Goal: Task Accomplishment & Management: Use online tool/utility

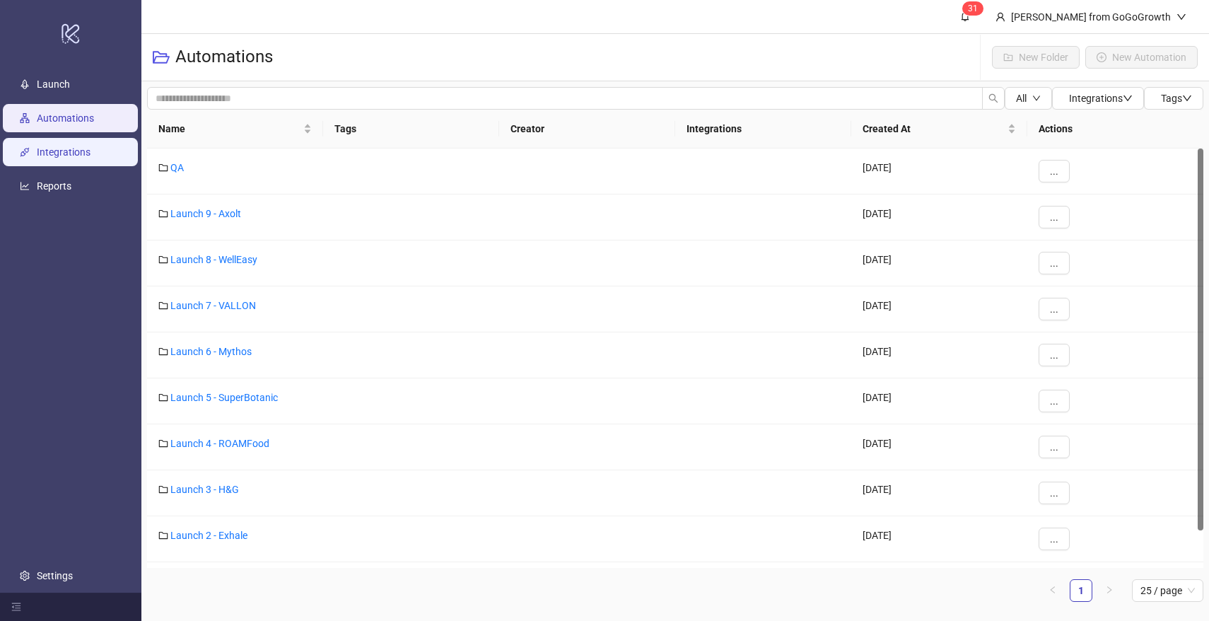
click at [70, 158] on link "Integrations" at bounding box center [64, 151] width 54 height 11
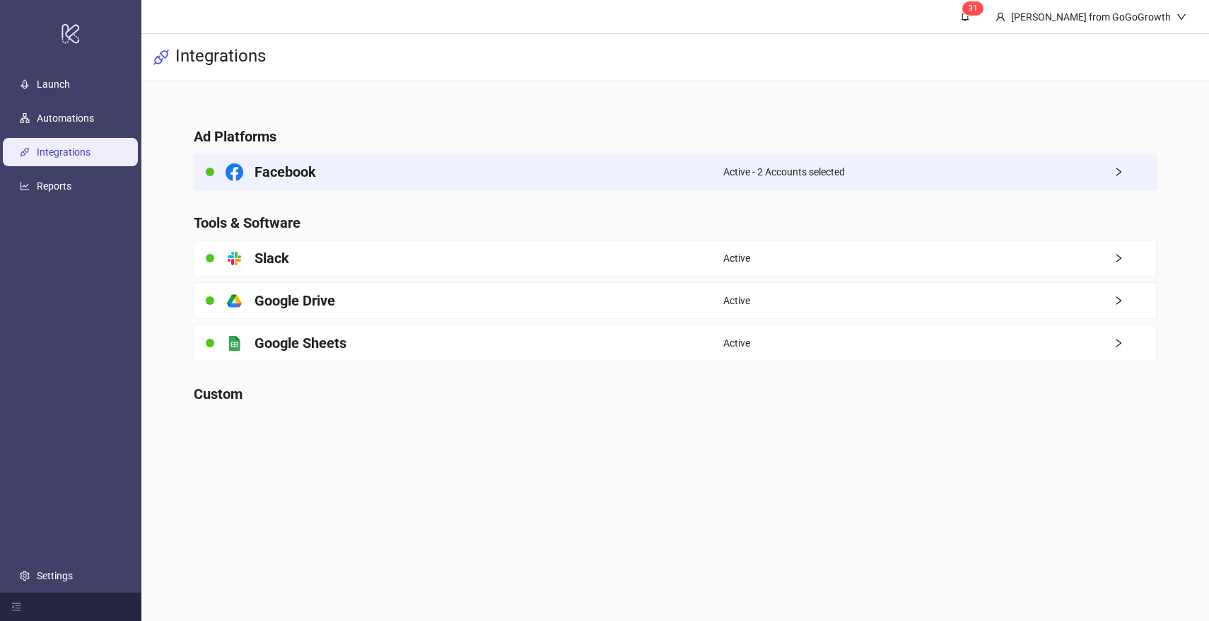
click at [301, 175] on h4 "Facebook" at bounding box center [286, 172] width 62 height 20
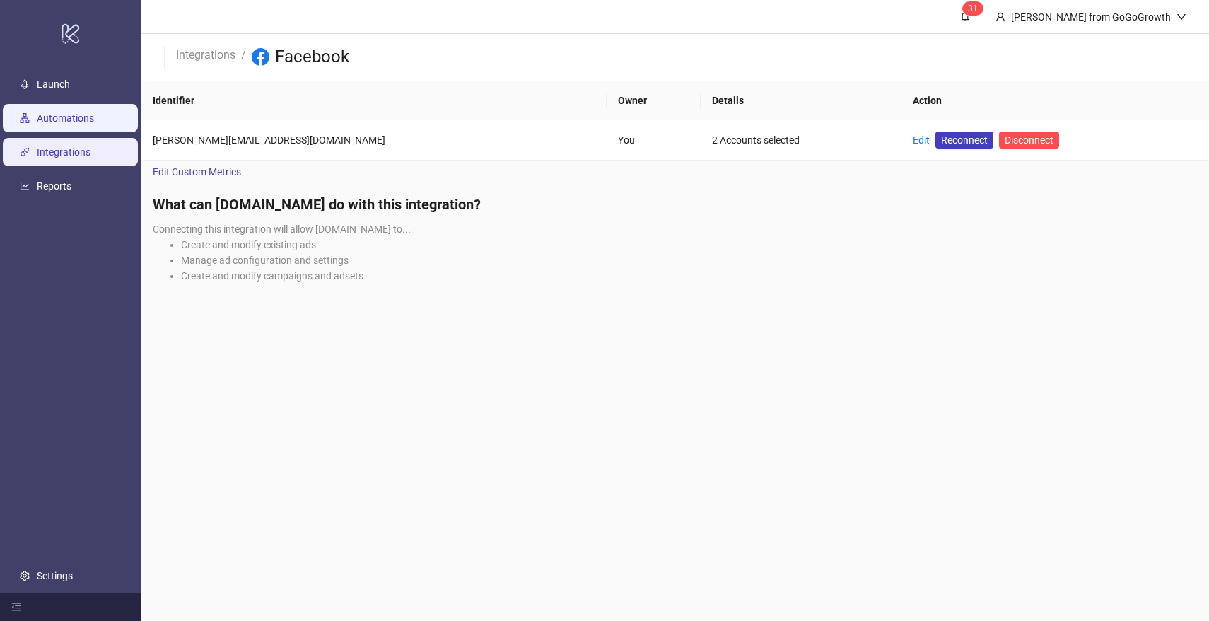
click at [74, 116] on link "Automations" at bounding box center [65, 117] width 57 height 11
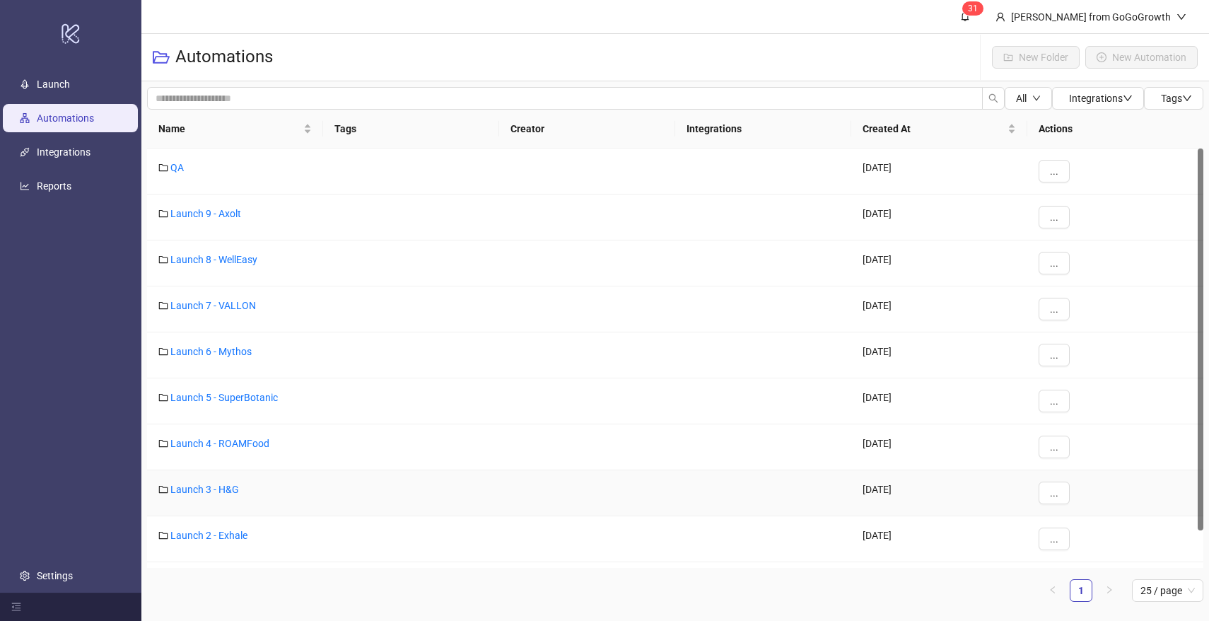
scroll to position [40, 0]
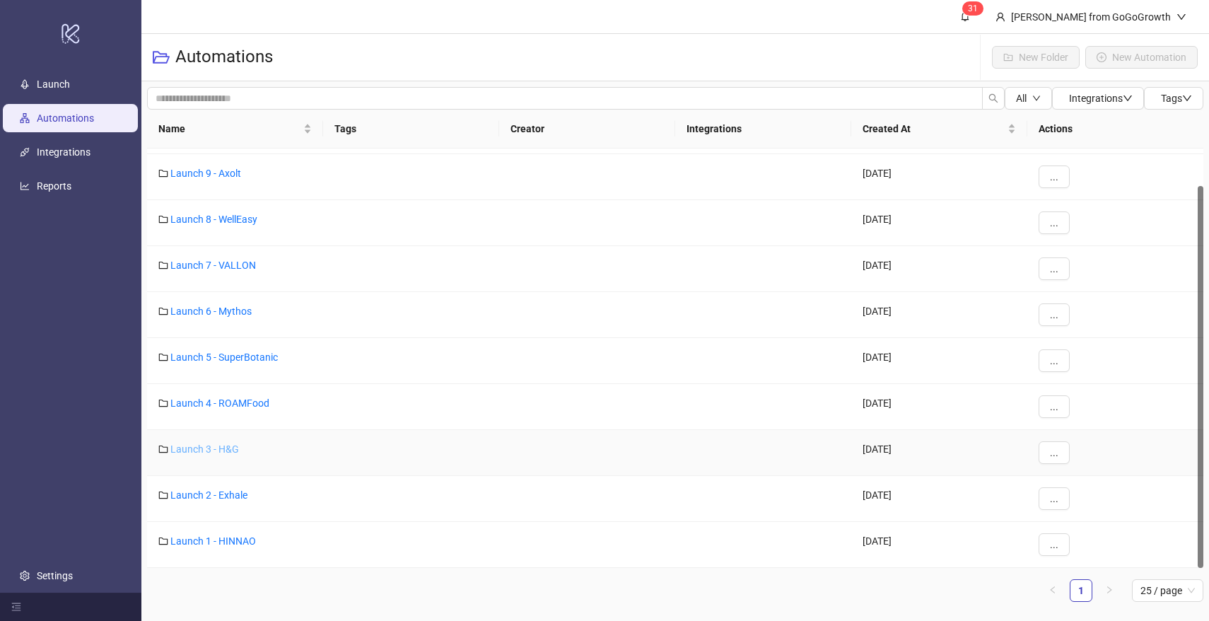
click at [216, 447] on link "Launch 3 - H&G" at bounding box center [204, 448] width 69 height 11
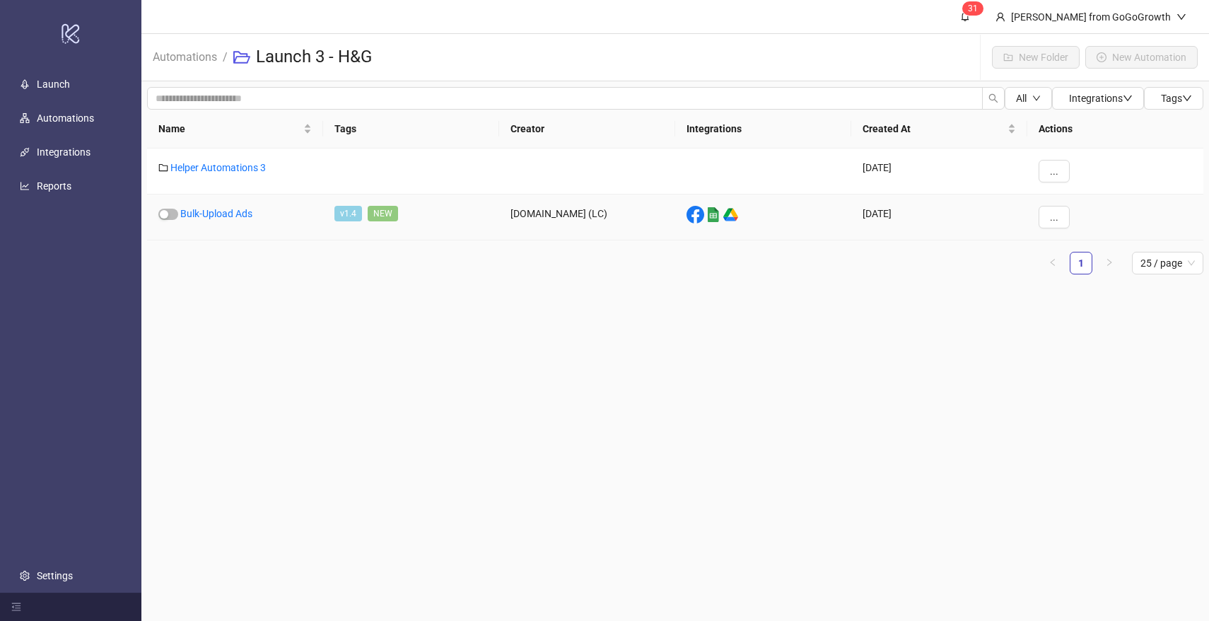
click at [216, 196] on div "Bulk-Upload Ads" at bounding box center [235, 217] width 176 height 46
click at [216, 214] on link "Bulk-Upload Ads" at bounding box center [216, 213] width 72 height 11
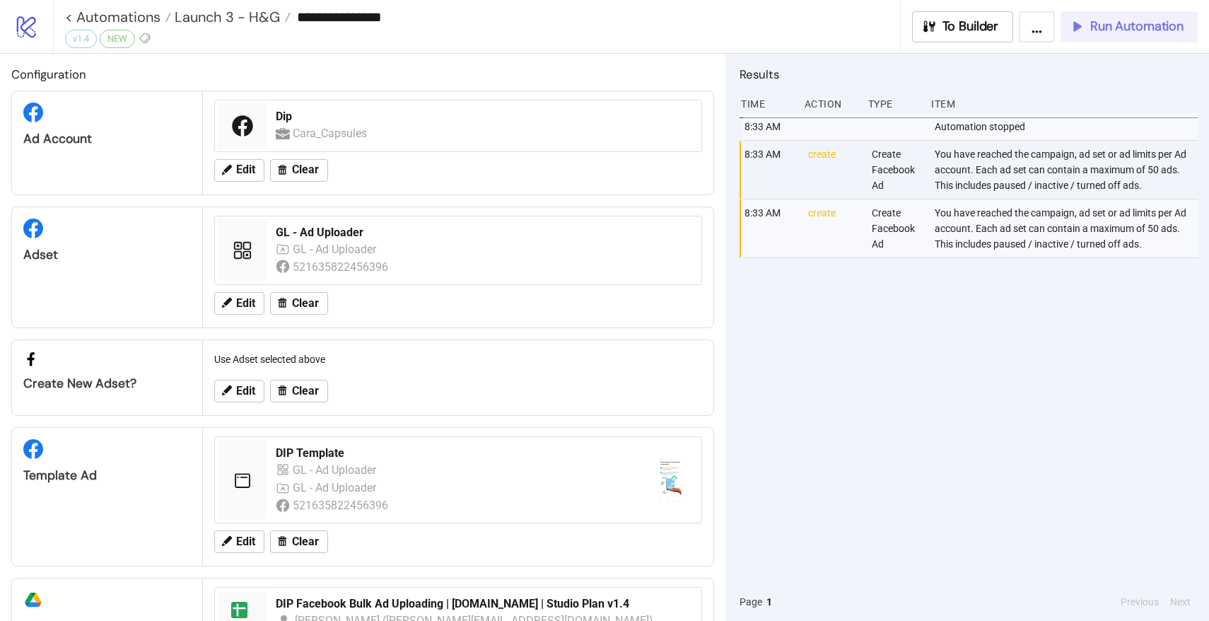
click at [1121, 28] on span "Run Automation" at bounding box center [1136, 26] width 93 height 16
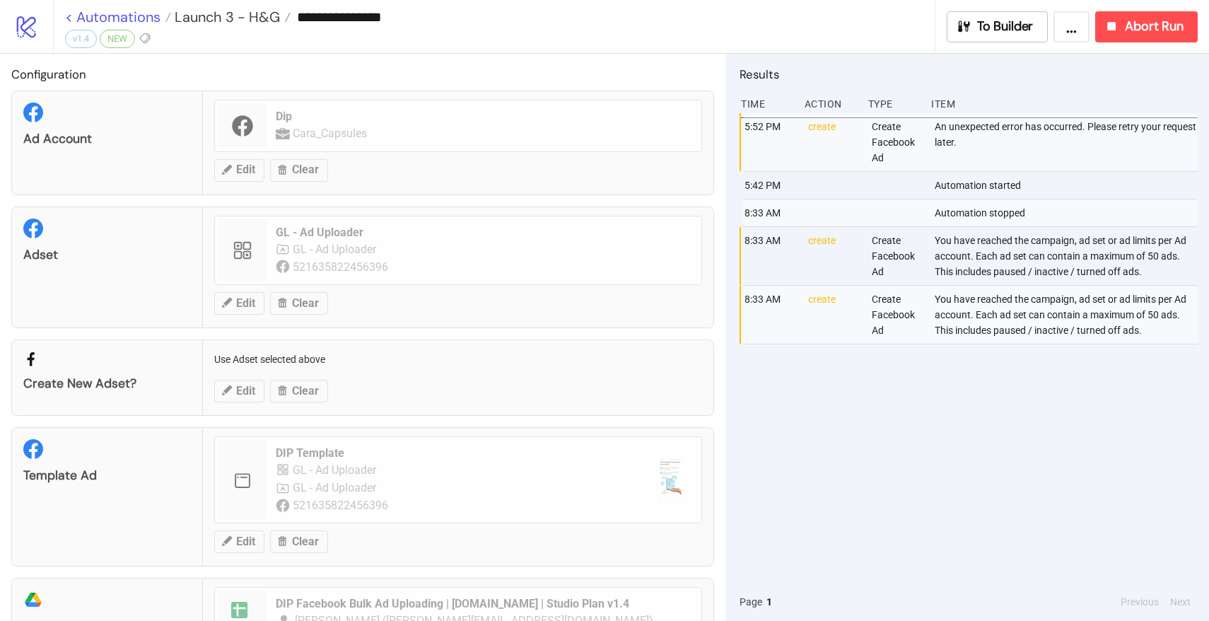
click at [145, 16] on link "< Automations" at bounding box center [118, 17] width 106 height 14
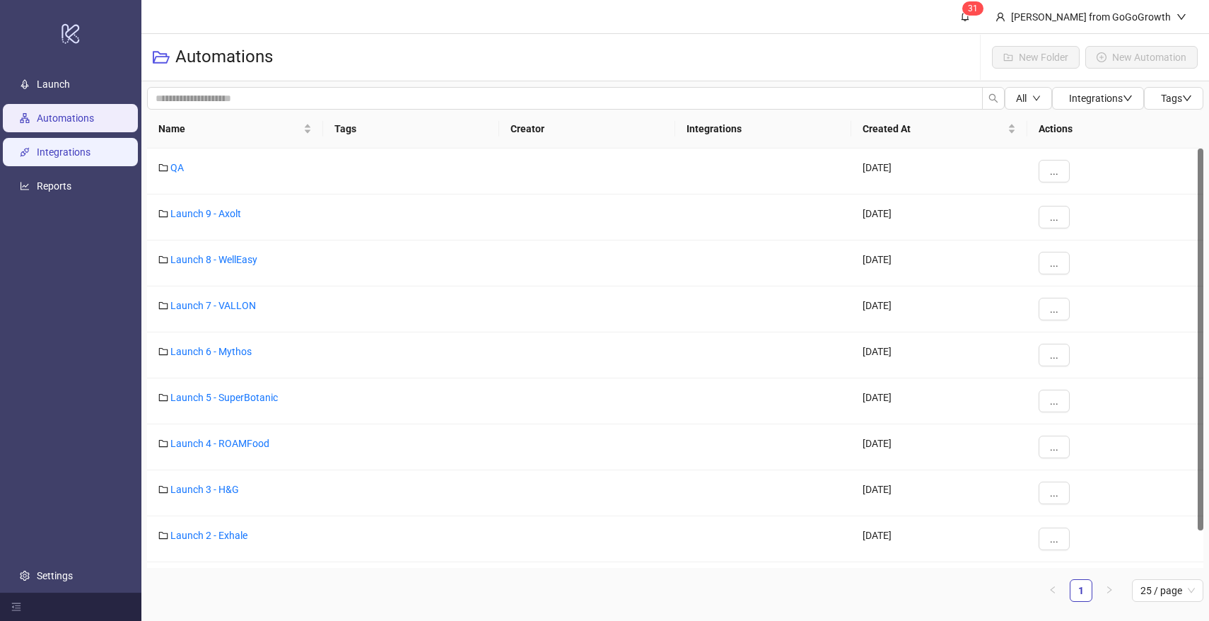
click at [74, 149] on link "Integrations" at bounding box center [64, 151] width 54 height 11
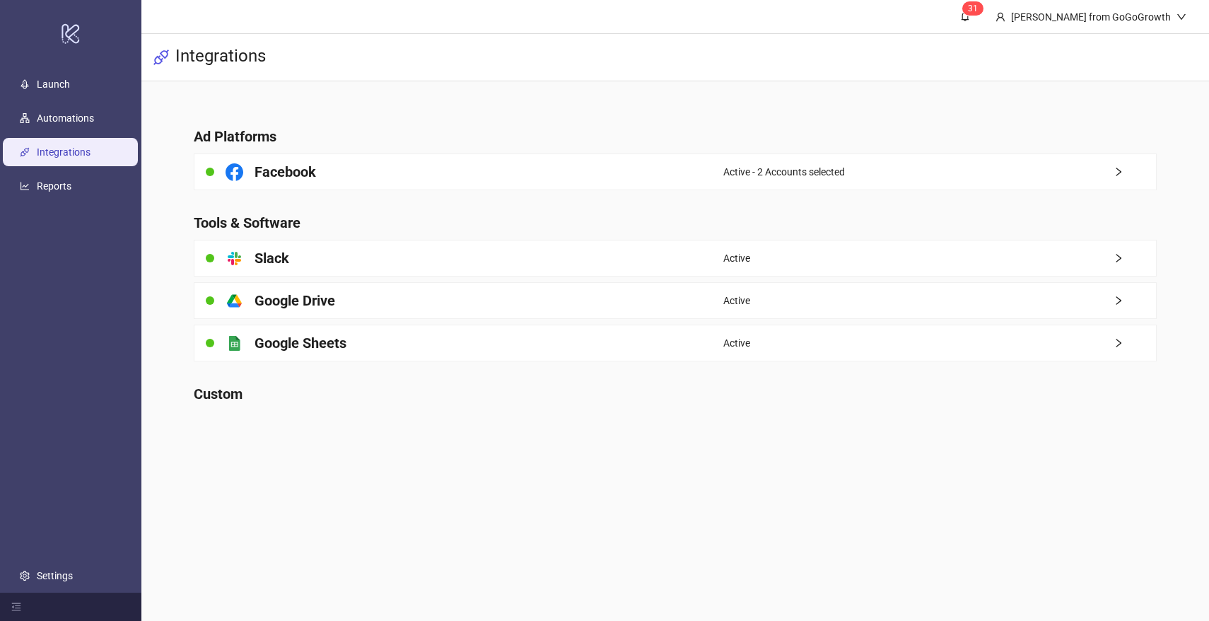
click at [290, 169] on h4 "Facebook" at bounding box center [286, 172] width 62 height 20
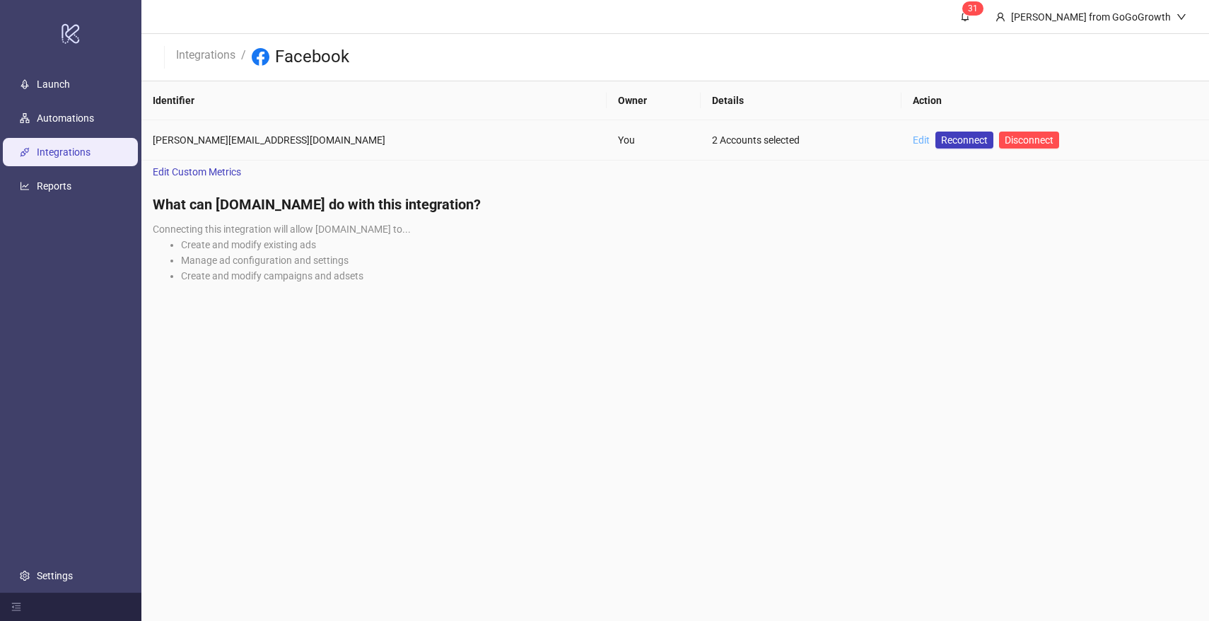
click at [913, 139] on link "Edit" at bounding box center [921, 139] width 17 height 11
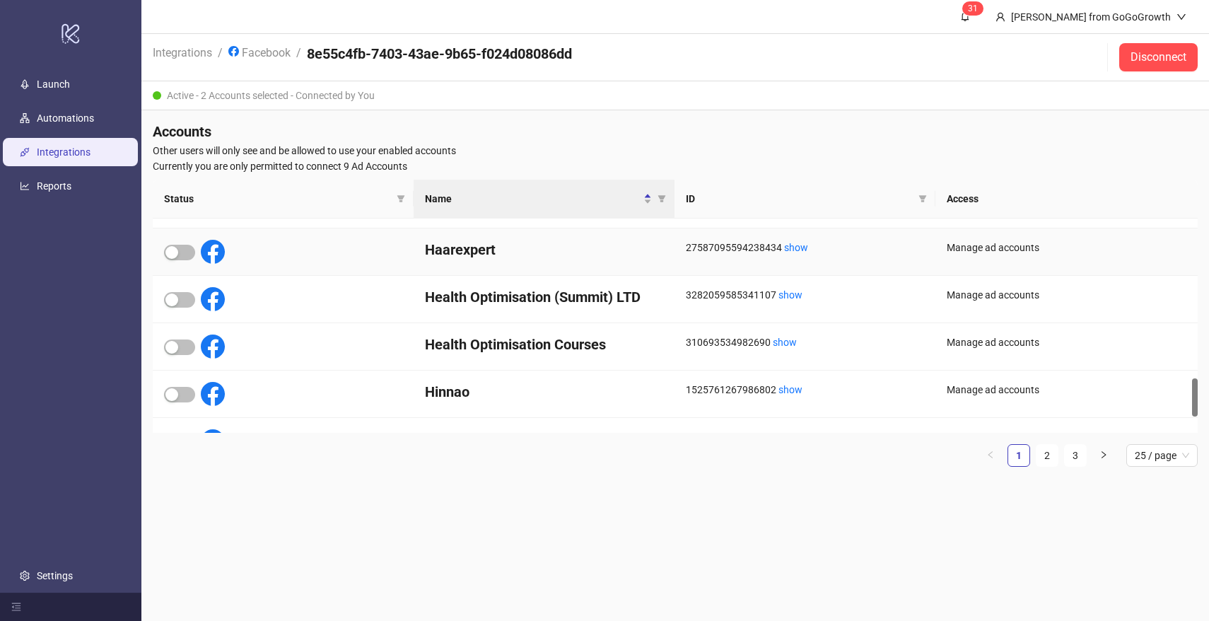
scroll to position [986, 0]
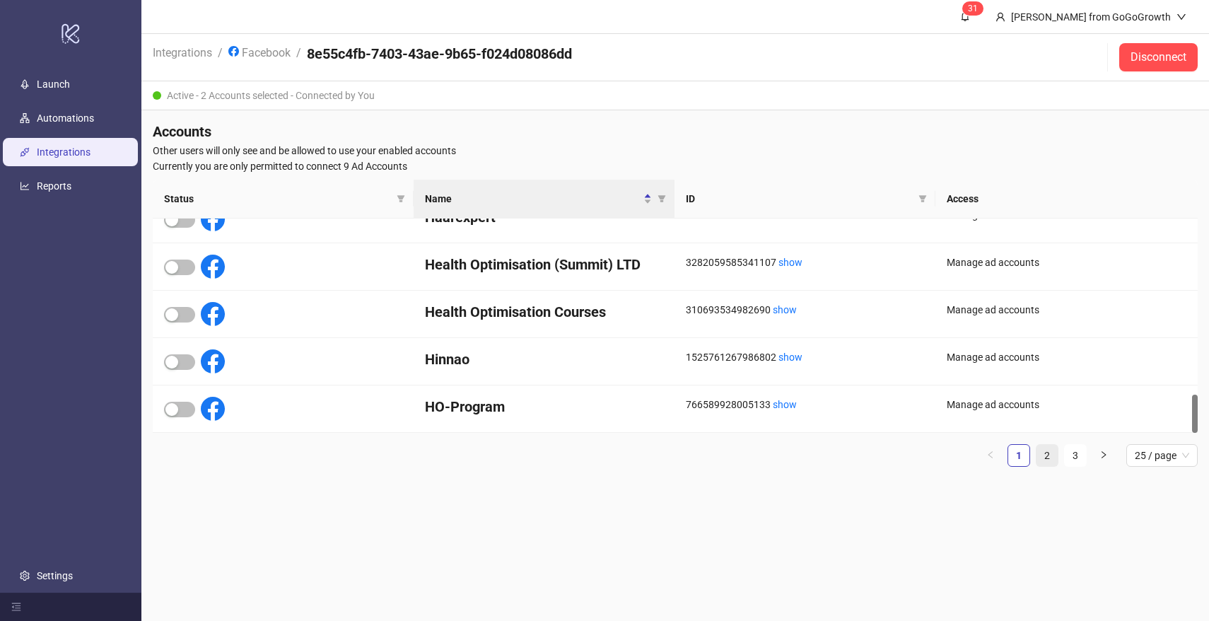
click at [1042, 455] on link "2" at bounding box center [1047, 455] width 21 height 21
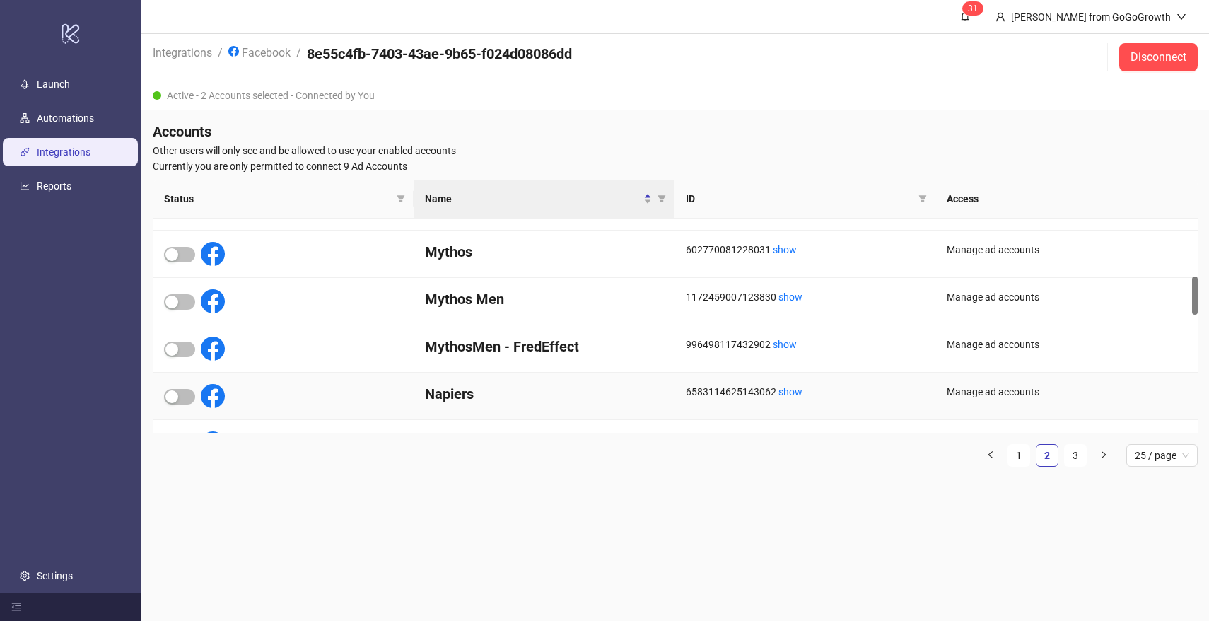
scroll to position [310, 0]
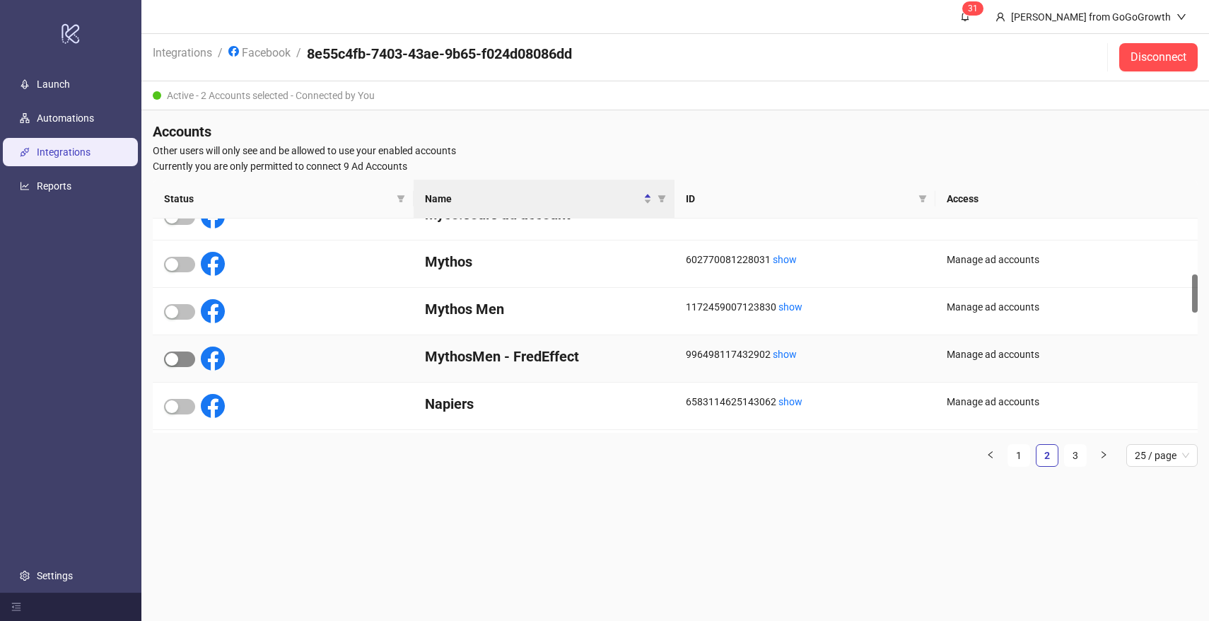
click at [180, 358] on button "button" at bounding box center [179, 359] width 31 height 16
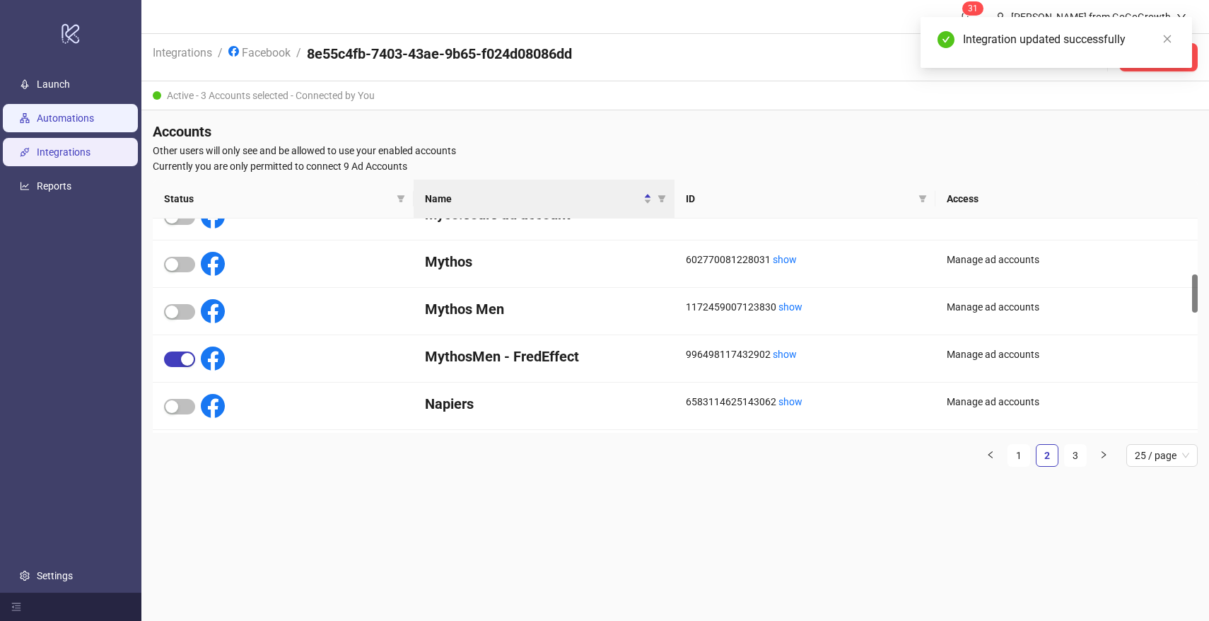
click at [74, 119] on link "Automations" at bounding box center [65, 117] width 57 height 11
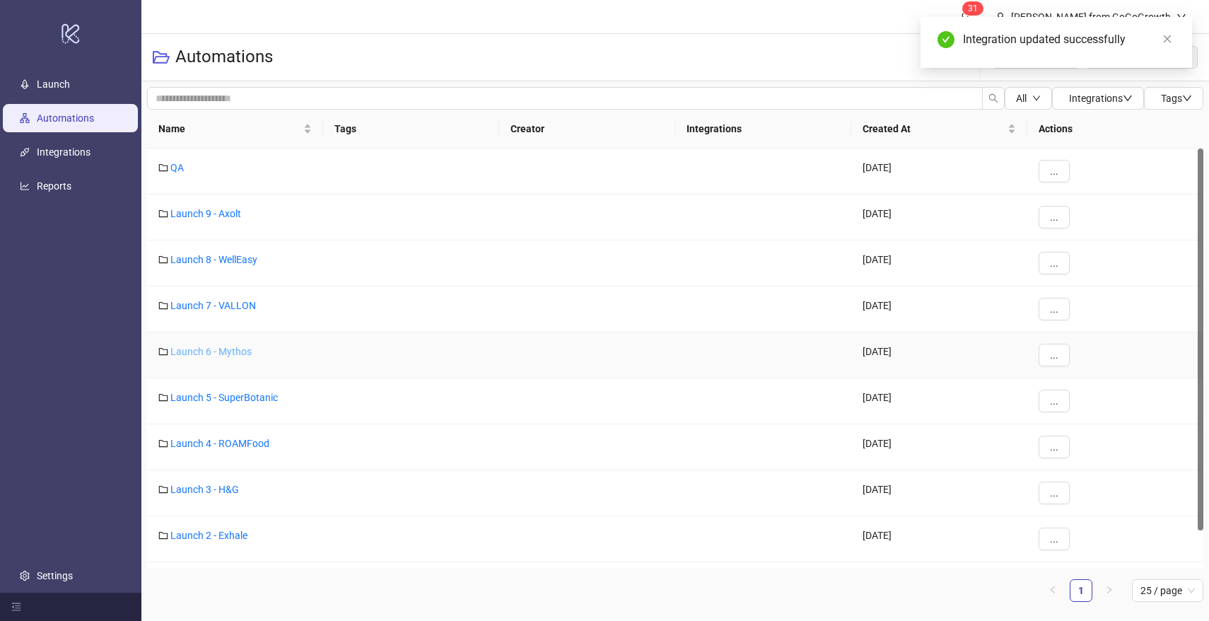
click at [223, 354] on link "Launch 6 - Mythos" at bounding box center [210, 351] width 81 height 11
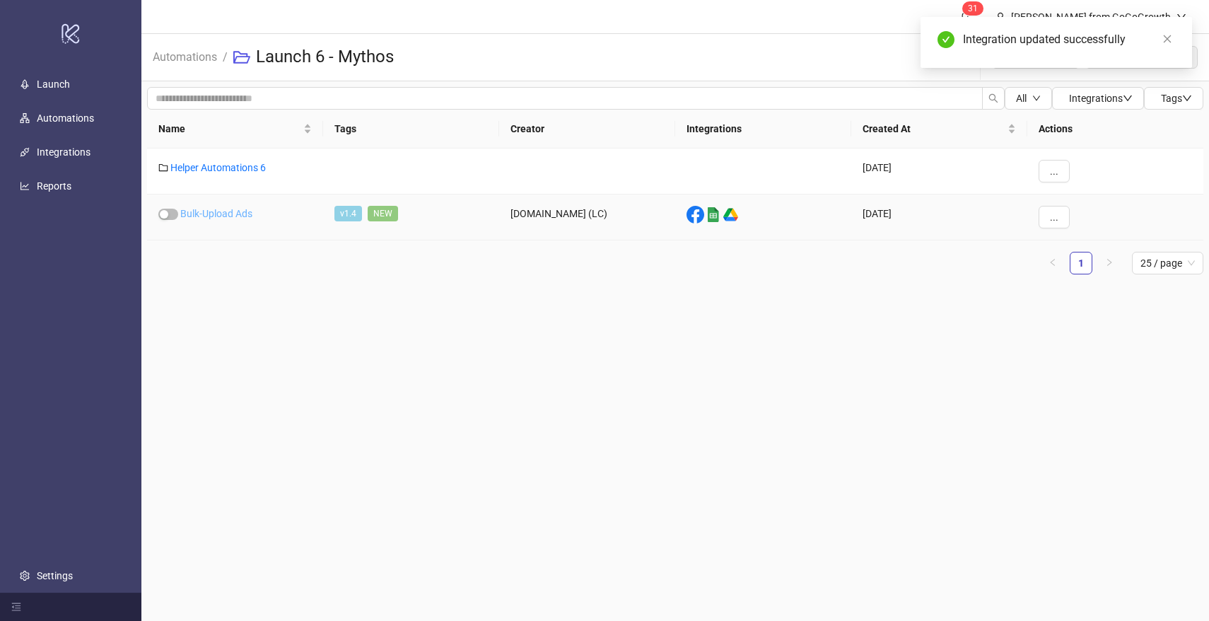
click at [214, 208] on link "Bulk-Upload Ads" at bounding box center [216, 213] width 72 height 11
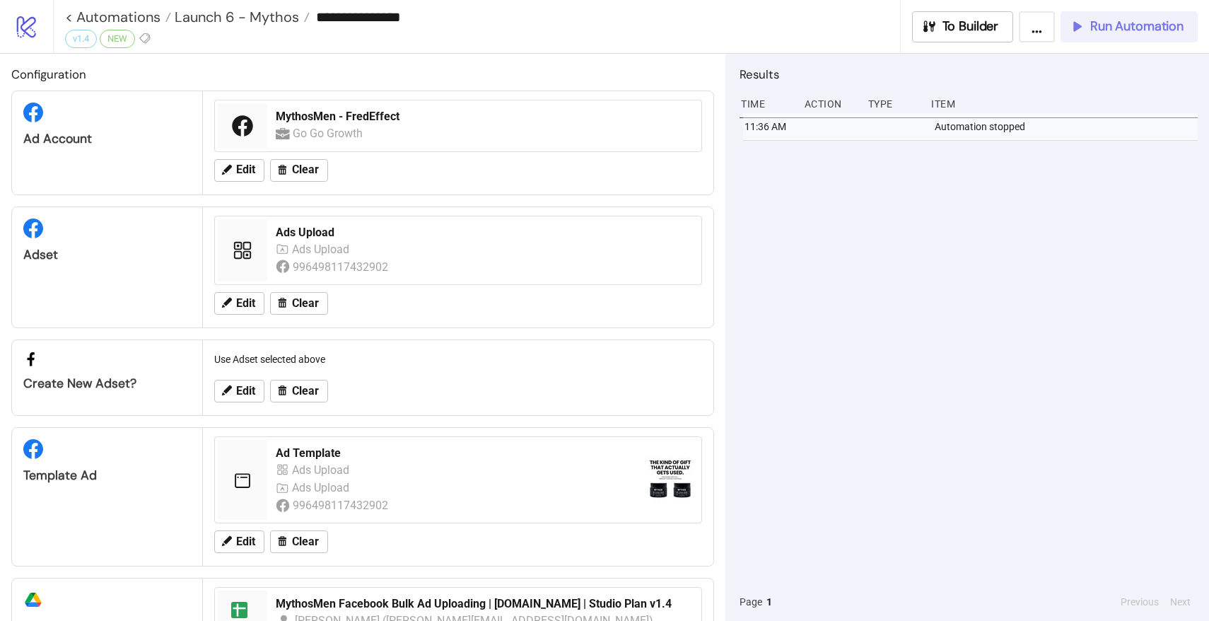
click at [1137, 23] on span "Run Automation" at bounding box center [1136, 26] width 93 height 16
